Goal: Entertainment & Leisure: Consume media (video, audio)

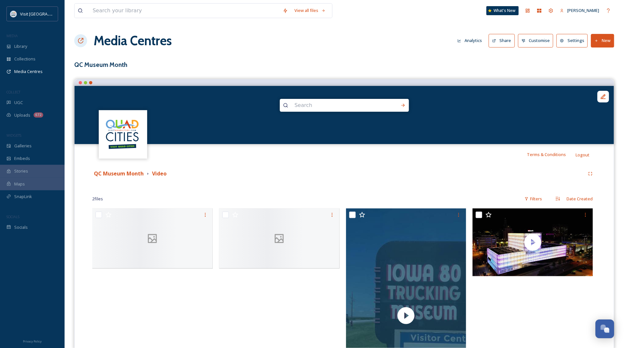
click at [214, 300] on div at bounding box center [154, 316] width 124 height 217
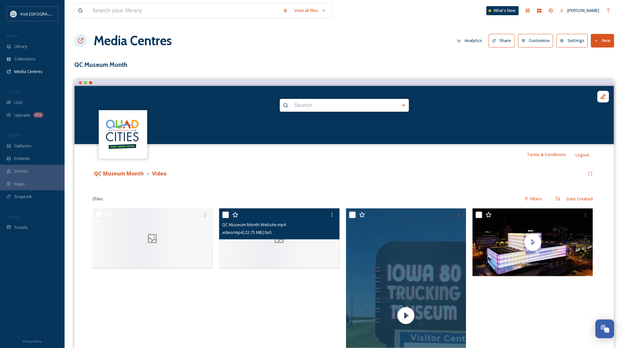
click at [277, 243] on icon at bounding box center [279, 239] width 24 height 12
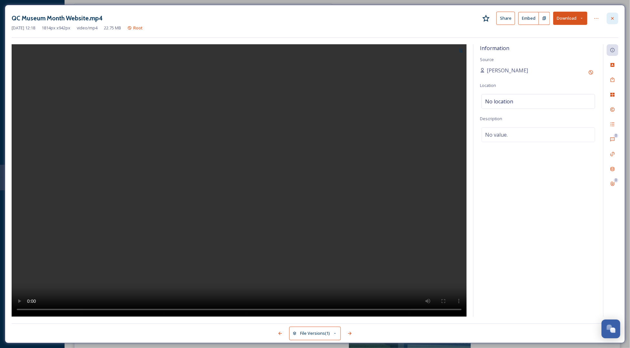
click at [617, 17] on div at bounding box center [613, 19] width 12 height 12
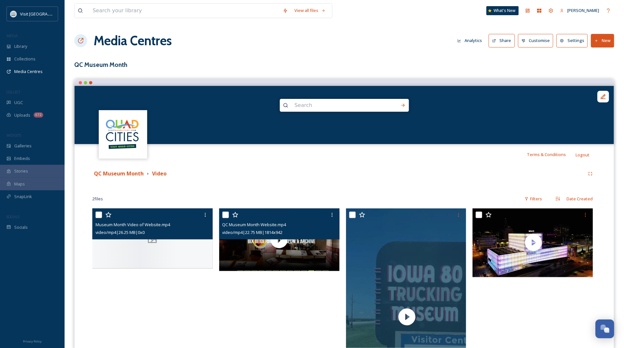
click at [197, 256] on div at bounding box center [152, 238] width 120 height 60
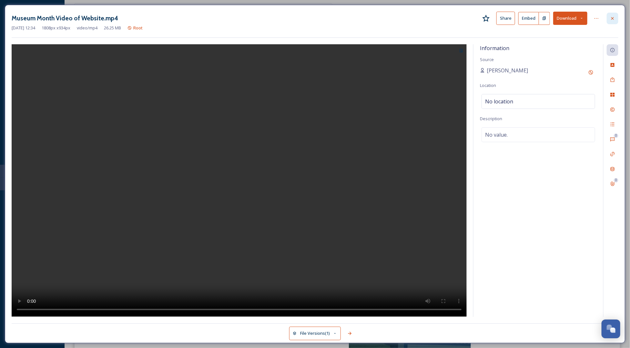
click at [614, 19] on icon at bounding box center [613, 18] width 3 height 3
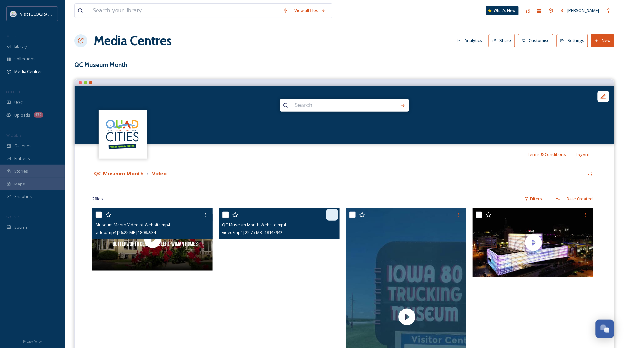
click at [332, 212] on icon at bounding box center [332, 214] width 5 height 5
click at [298, 228] on span "Remove from Media Centre" at bounding box center [307, 229] width 53 height 6
click at [305, 231] on span "Remove from Media Centre" at bounding box center [307, 229] width 53 height 6
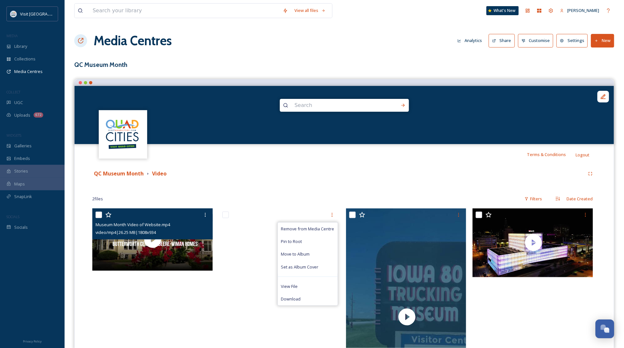
click at [345, 169] on div "QC Museum Month Video" at bounding box center [344, 174] width 504 height 12
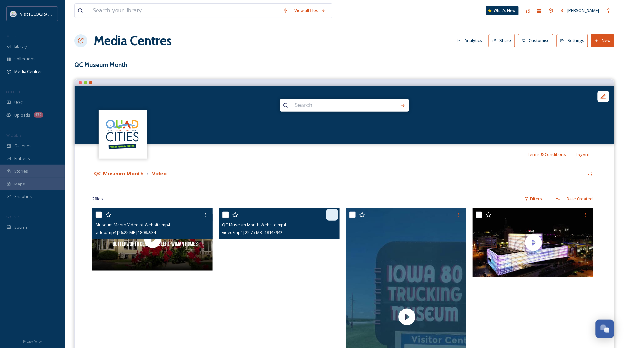
click at [332, 216] on icon at bounding box center [332, 214] width 5 height 5
click at [310, 223] on div "Remove from Media Centre" at bounding box center [308, 229] width 60 height 13
click at [244, 248] on video "QC Museum Month Website.mp4" at bounding box center [279, 239] width 120 height 63
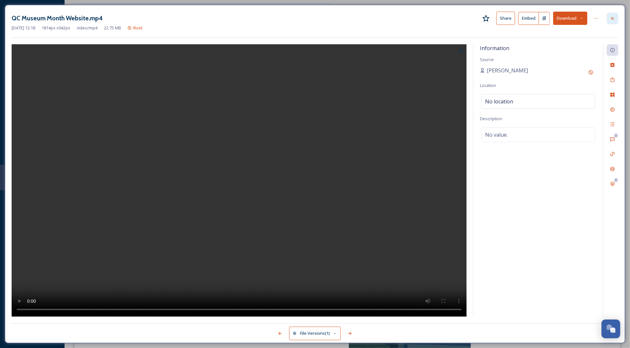
click at [617, 15] on div at bounding box center [613, 19] width 12 height 12
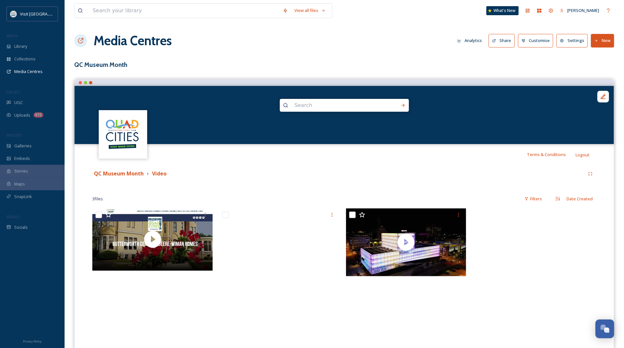
click at [498, 43] on button "Share" at bounding box center [502, 40] width 26 height 13
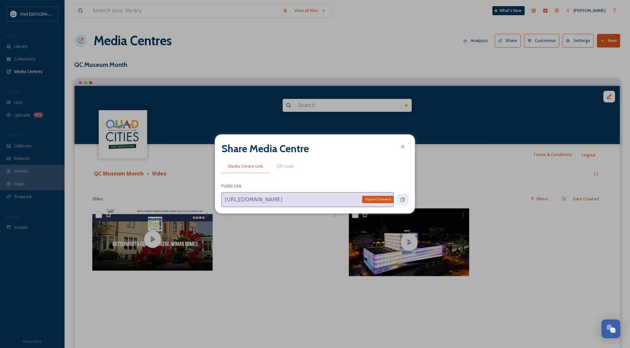
click at [405, 199] on icon at bounding box center [402, 199] width 5 height 5
